Goal: Use online tool/utility: Utilize a website feature to perform a specific function

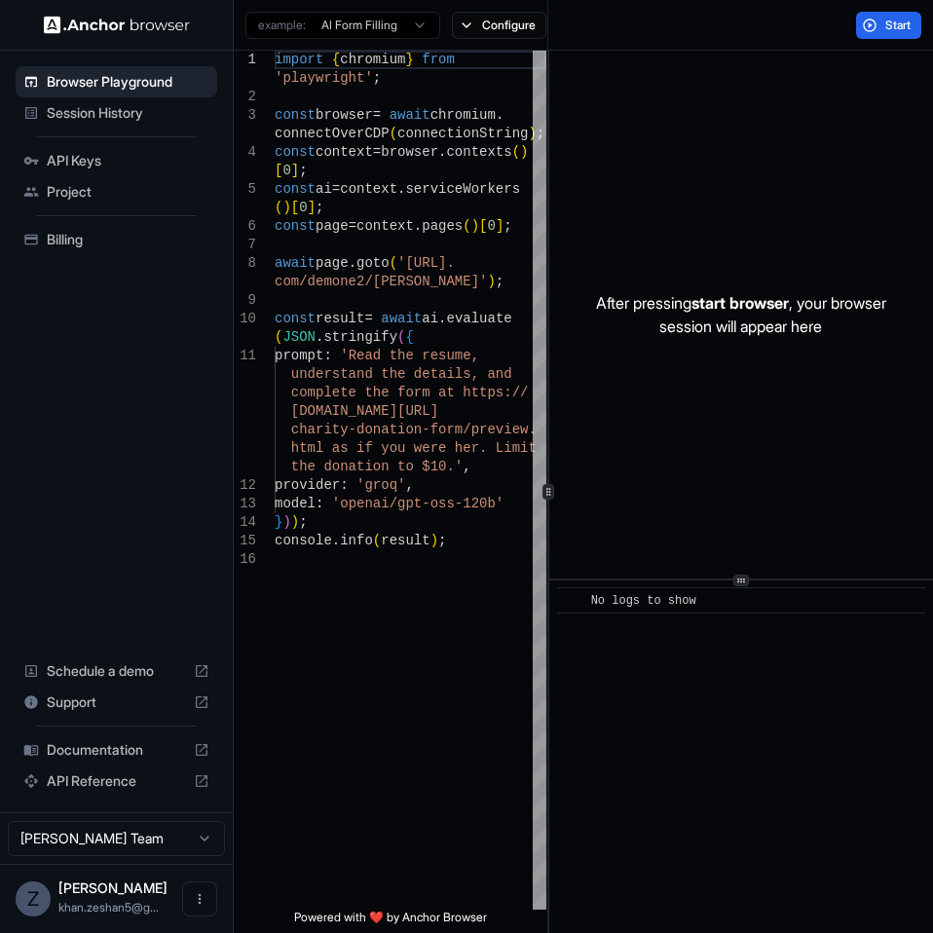
click at [628, 653] on div "​ No logs to show" at bounding box center [741, 756] width 384 height 352
click at [665, 399] on div "After pressing start browser , your browser session will appear here" at bounding box center [741, 315] width 384 height 528
type textarea "**********"
click at [427, 766] on div "import { chromium } from 'playwright' ; const browser = await chromium . connec…" at bounding box center [411, 730] width 272 height 1358
click at [421, 30] on html "Browser Playground Session History API Keys Project Billing Schedule a demo Sup…" at bounding box center [466, 466] width 933 height 933
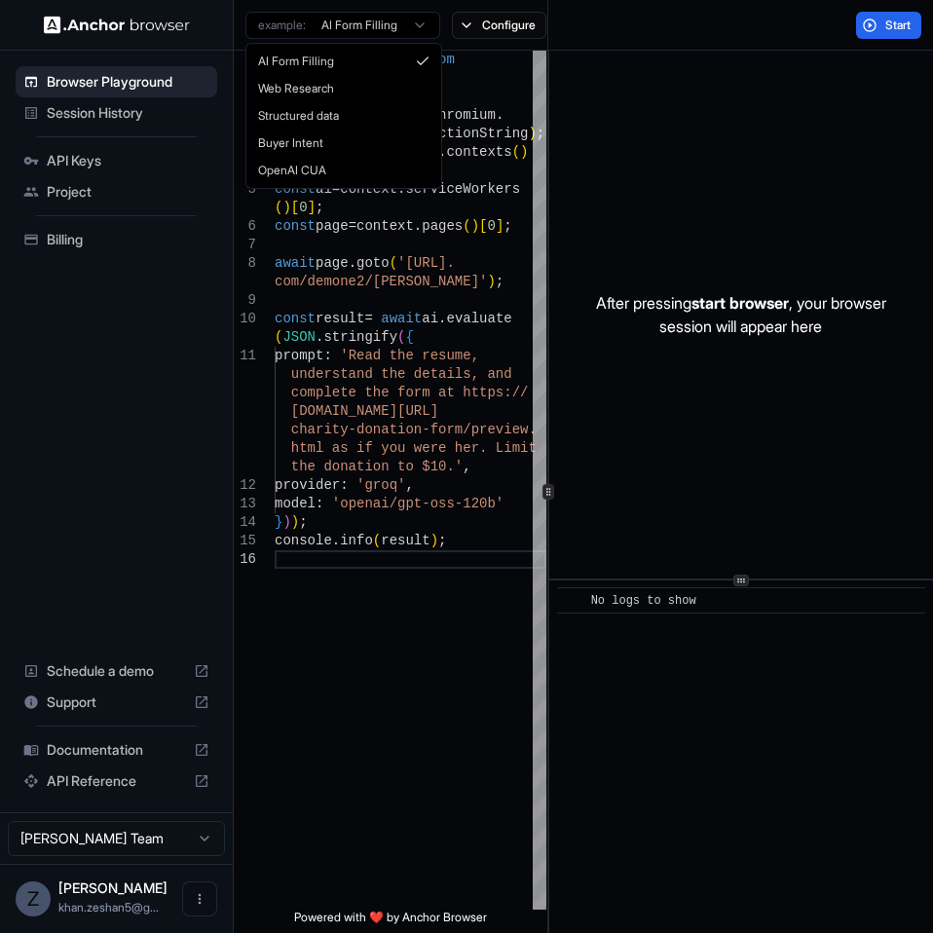
click at [421, 30] on html "Browser Playground Session History API Keys Project Billing Schedule a demo Sup…" at bounding box center [466, 466] width 933 height 933
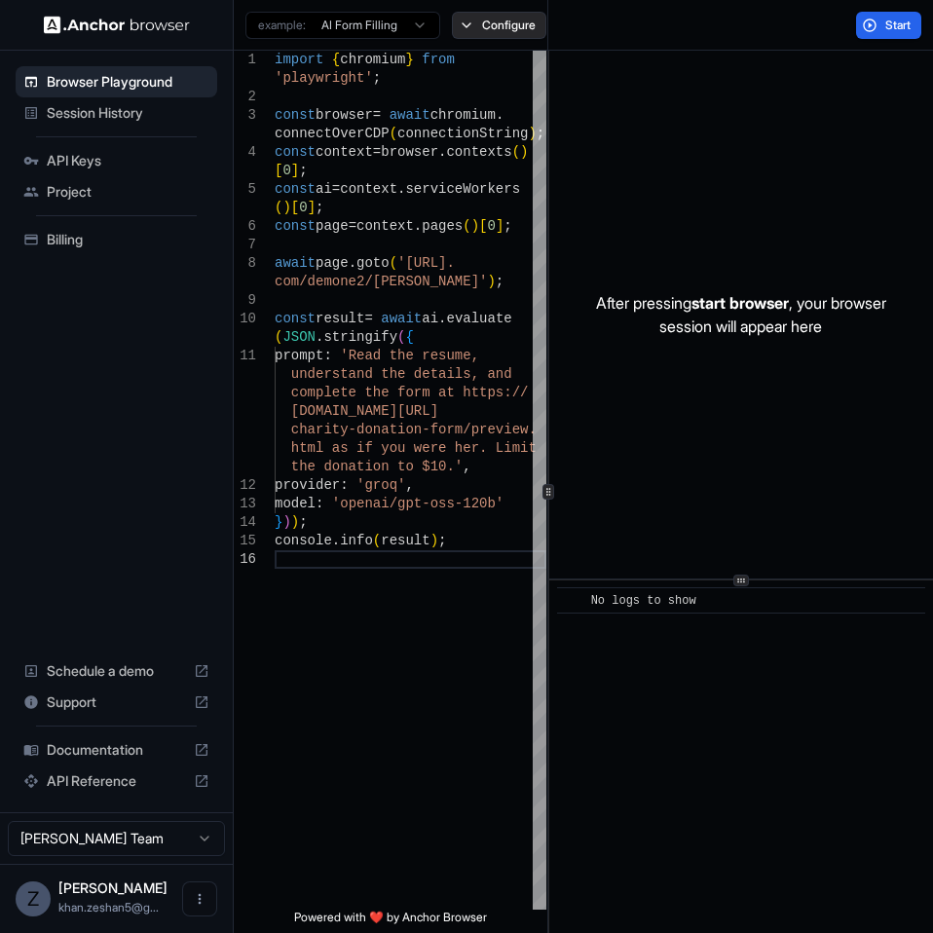
click at [462, 23] on button "Configure" at bounding box center [499, 25] width 94 height 27
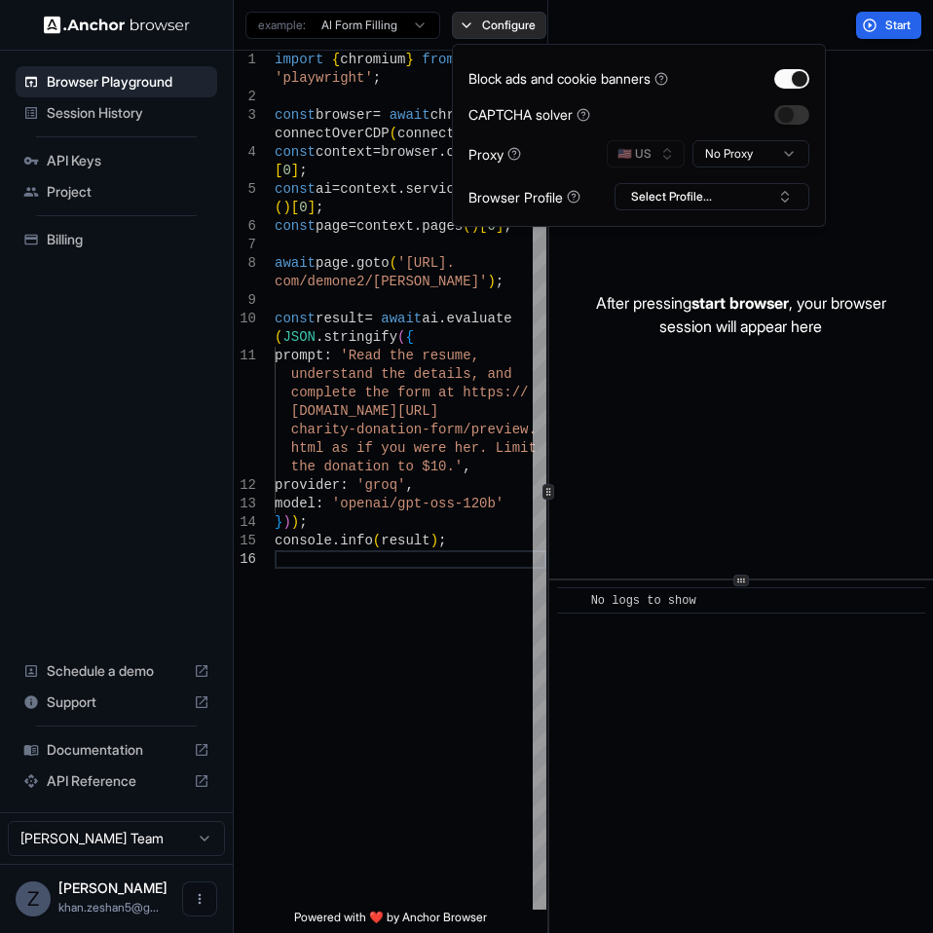
click at [461, 23] on button "Configure" at bounding box center [499, 25] width 94 height 27
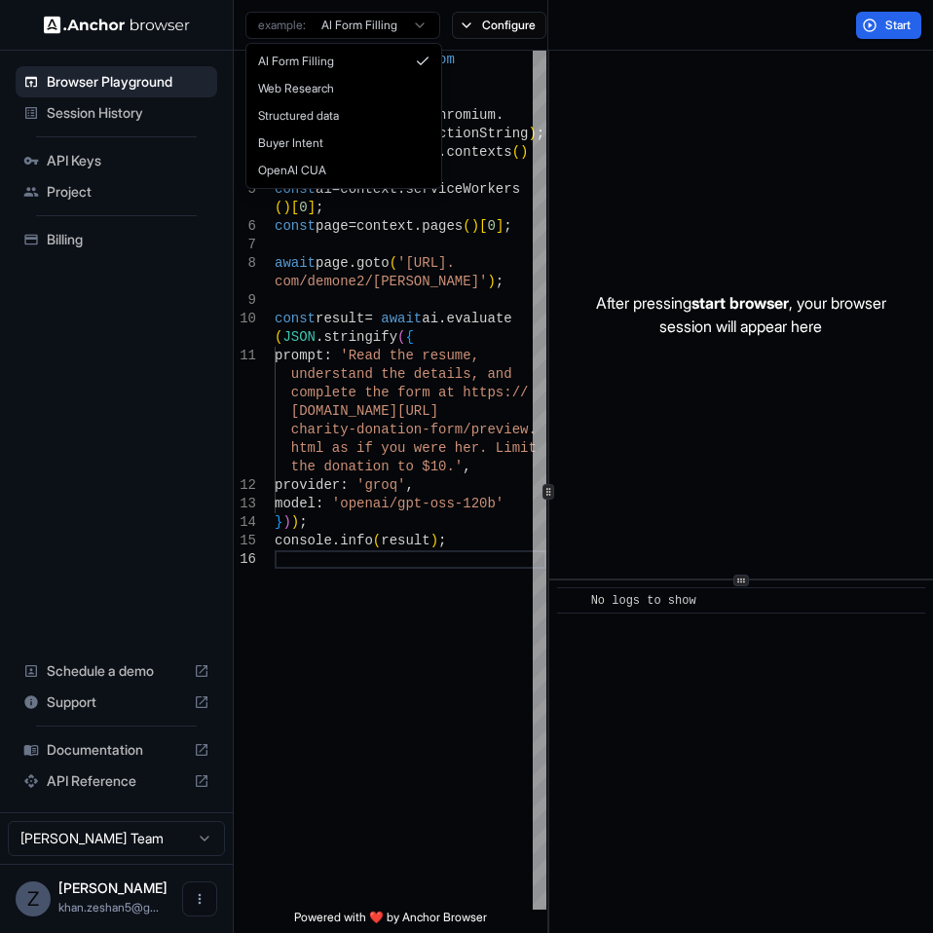
click at [400, 22] on html "Browser Playground Session History API Keys Project Billing Schedule a demo Sup…" at bounding box center [466, 466] width 933 height 933
click at [416, 24] on html "Browser Playground Session History API Keys Project Billing Schedule a demo Sup…" at bounding box center [466, 466] width 933 height 933
